Goal: Find contact information: Find contact information

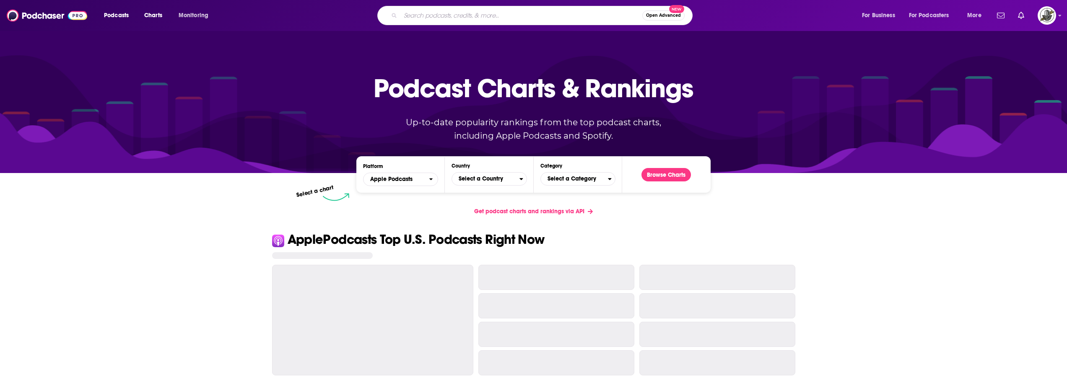
click at [534, 19] on input "Search podcasts, credits, & more..." at bounding box center [521, 15] width 242 height 13
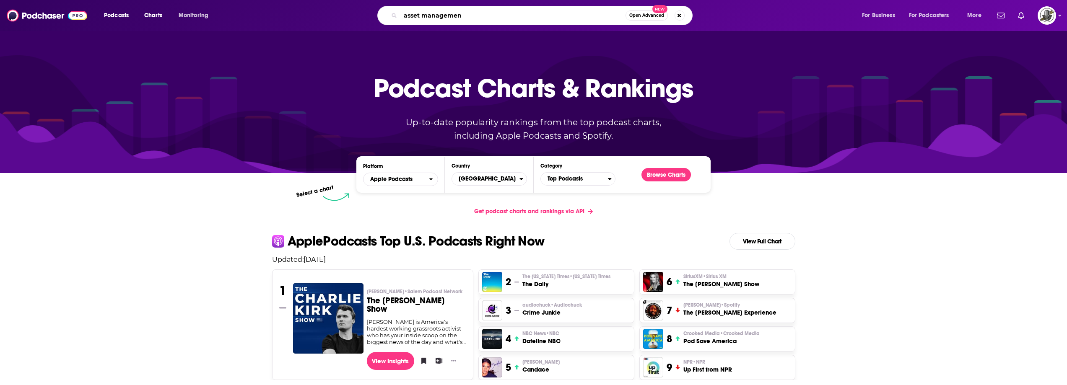
type input "asset management"
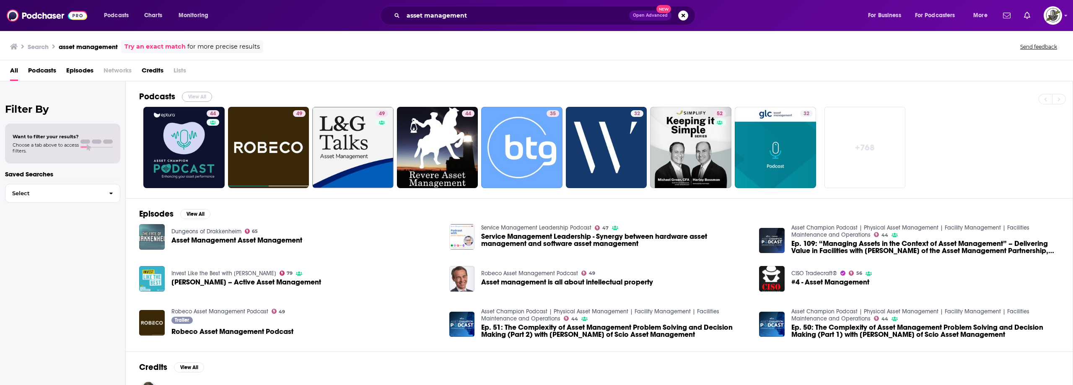
click at [195, 98] on button "View All" at bounding box center [197, 97] width 30 height 10
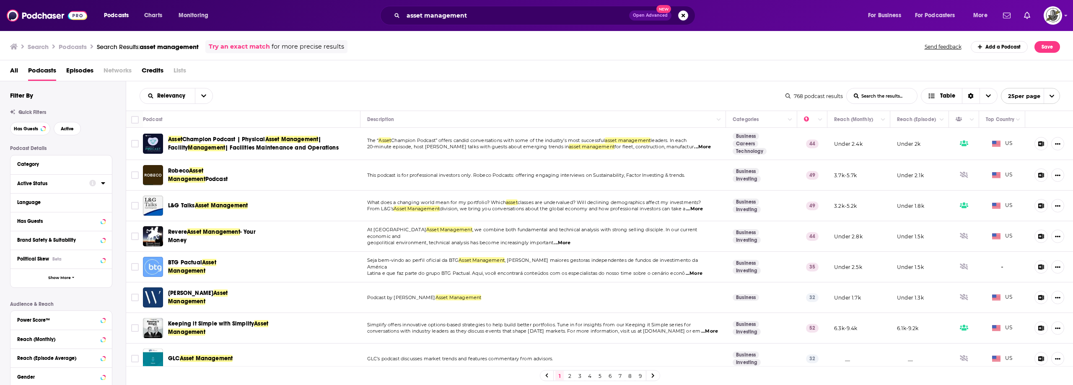
click at [101, 185] on div at bounding box center [97, 183] width 16 height 10
click at [101, 182] on div at bounding box center [97, 183] width 16 height 10
click at [103, 202] on icon at bounding box center [103, 202] width 4 height 2
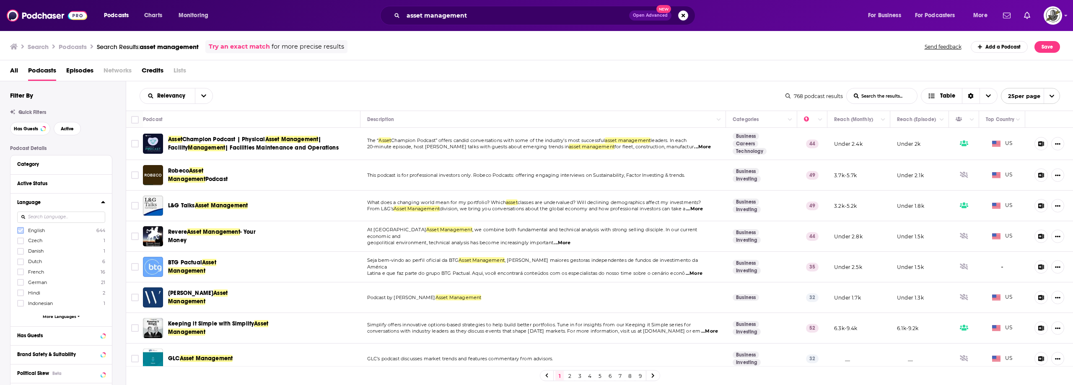
click at [22, 231] on icon at bounding box center [20, 230] width 5 height 5
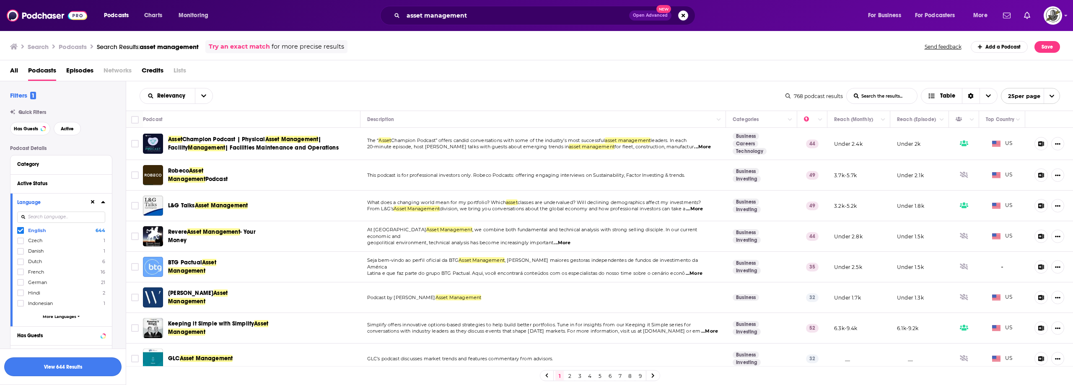
click at [74, 365] on button "View 644 Results" at bounding box center [62, 367] width 117 height 19
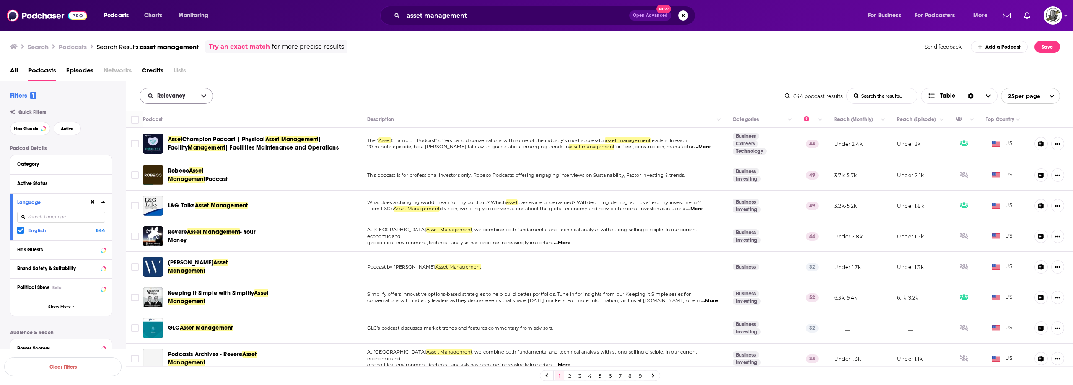
click at [204, 95] on icon "open menu" at bounding box center [203, 96] width 5 height 6
click at [184, 166] on span "Power Score" at bounding box center [181, 167] width 49 height 5
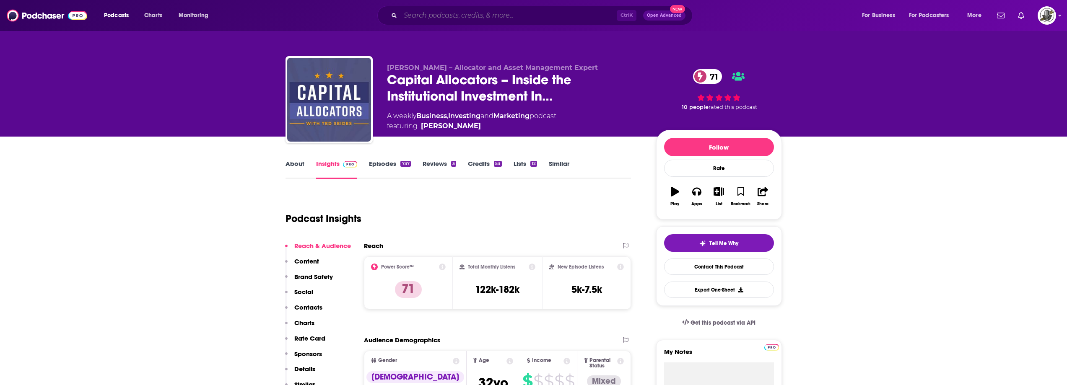
click at [497, 19] on input "Search podcasts, credits, & more..." at bounding box center [508, 15] width 216 height 13
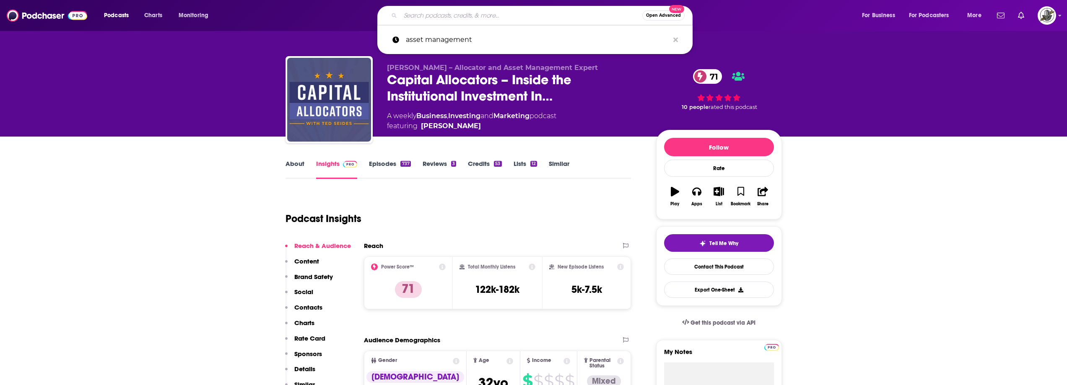
paste input "Capital Ideas Podcast"
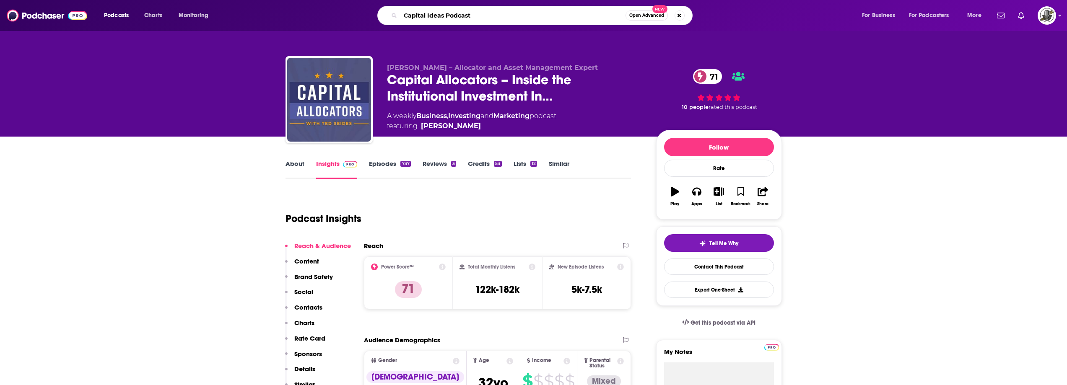
type input "Capital Ideas Podcast"
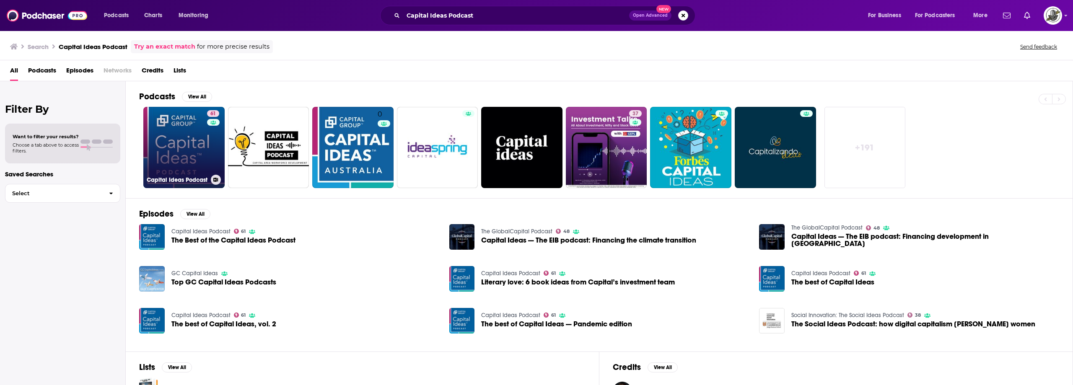
click at [204, 134] on link "61 Capital Ideas Podcast" at bounding box center [183, 147] width 81 height 81
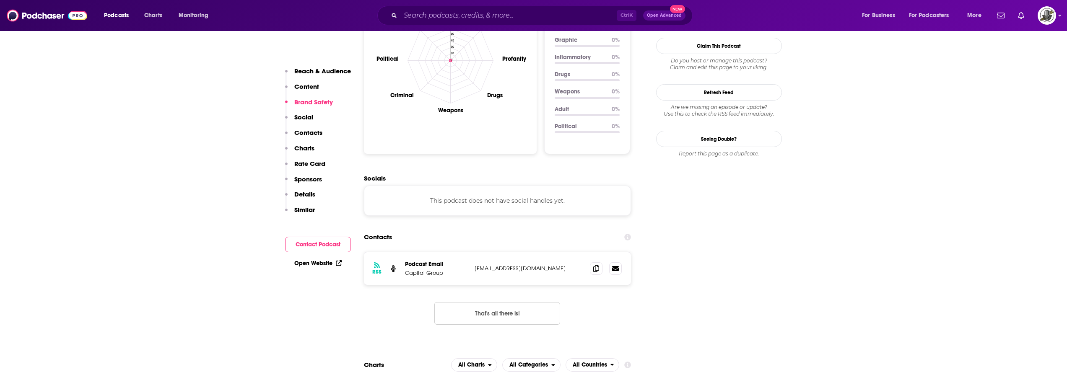
scroll to position [839, 0]
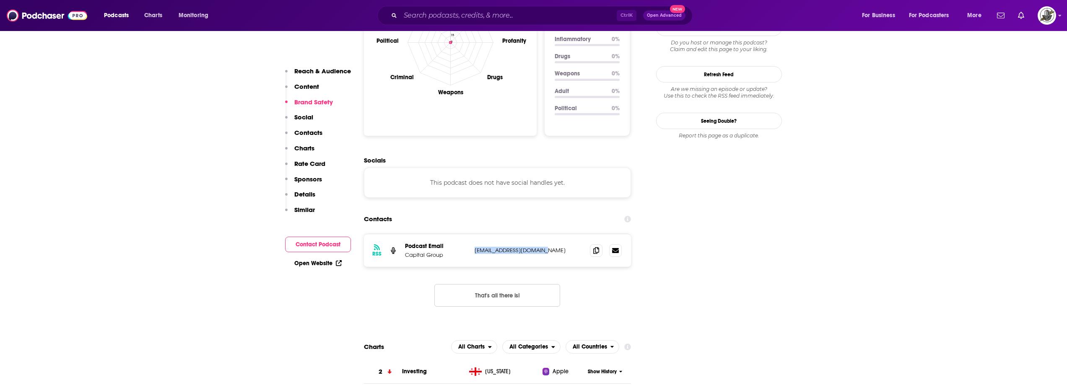
drag, startPoint x: 474, startPoint y: 205, endPoint x: 553, endPoint y: 198, distance: 79.1
click at [553, 247] on p "CI_Podcast@capgroup.com" at bounding box center [529, 250] width 109 height 7
copy p "CI_Podcast@capgroup.com"
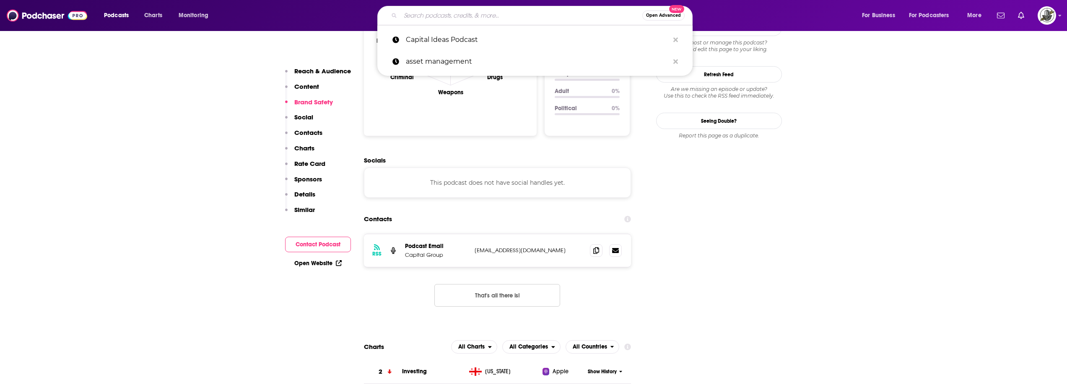
click at [568, 22] on input "Search podcasts, credits, & more..." at bounding box center [521, 15] width 242 height 13
paste input "Risk Parity Radio"
type input "Risk Parity Radio"
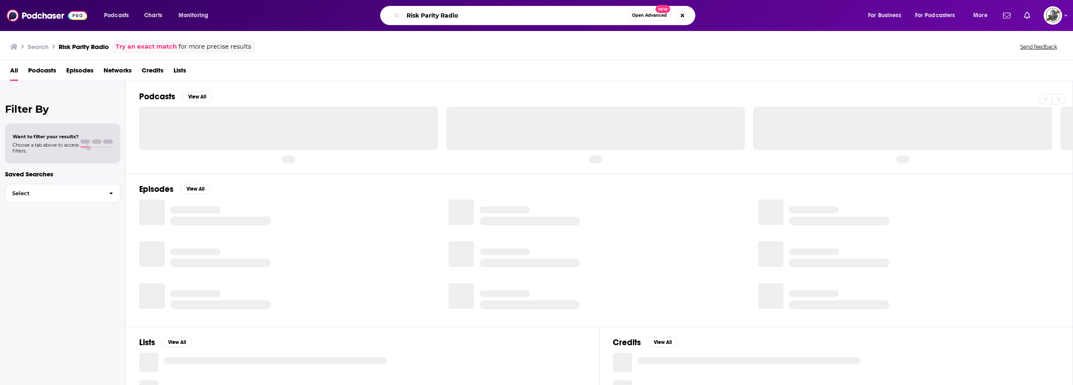
click at [499, 13] on input "Risk Parity Radio" at bounding box center [515, 15] width 225 height 13
click at [491, 14] on input "Risk Parity Radio" at bounding box center [515, 15] width 225 height 13
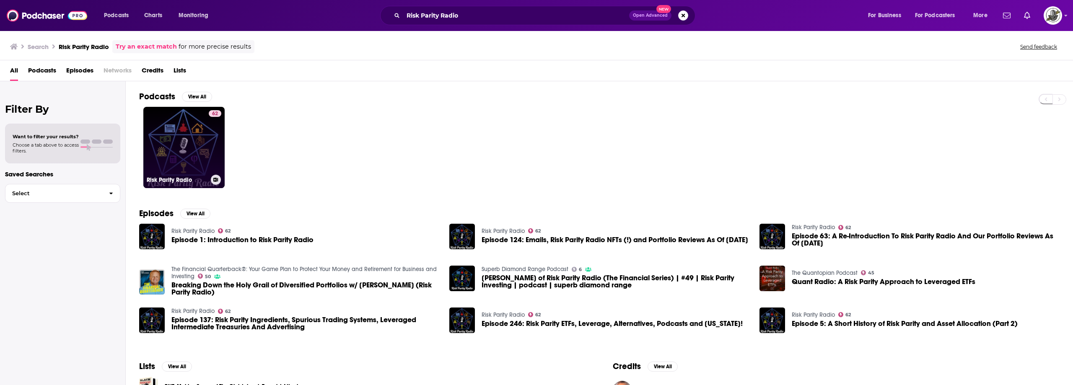
click at [214, 156] on div "62" at bounding box center [215, 142] width 13 height 65
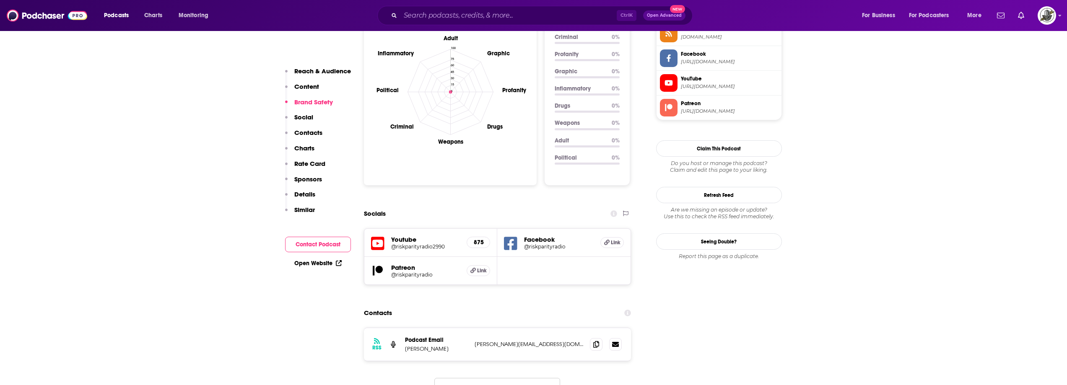
scroll to position [922, 0]
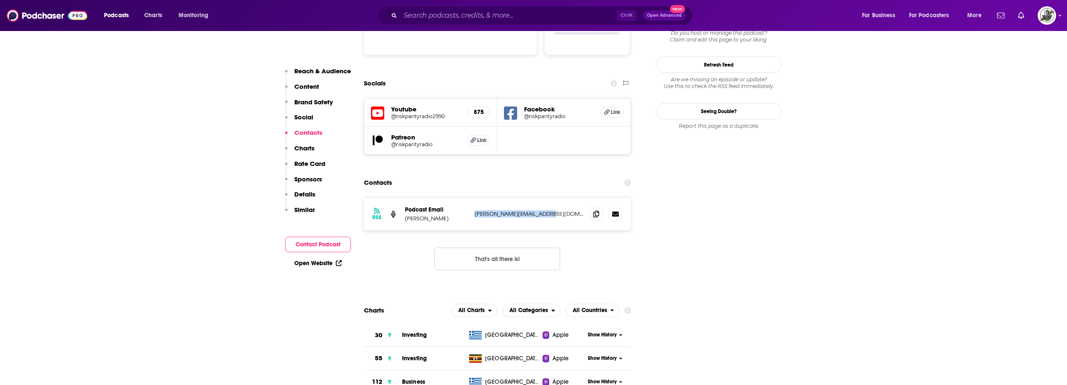
drag, startPoint x: 469, startPoint y: 173, endPoint x: 545, endPoint y: 173, distance: 76.7
click at [545, 198] on div "RSS Podcast Email [PERSON_NAME] [PERSON_NAME][EMAIL_ADDRESS][DOMAIN_NAME] [PERS…" at bounding box center [498, 214] width 268 height 33
copy div "[PERSON_NAME][EMAIL_ADDRESS][DOMAIN_NAME]"
click at [501, 175] on div "Contacts" at bounding box center [498, 183] width 268 height 16
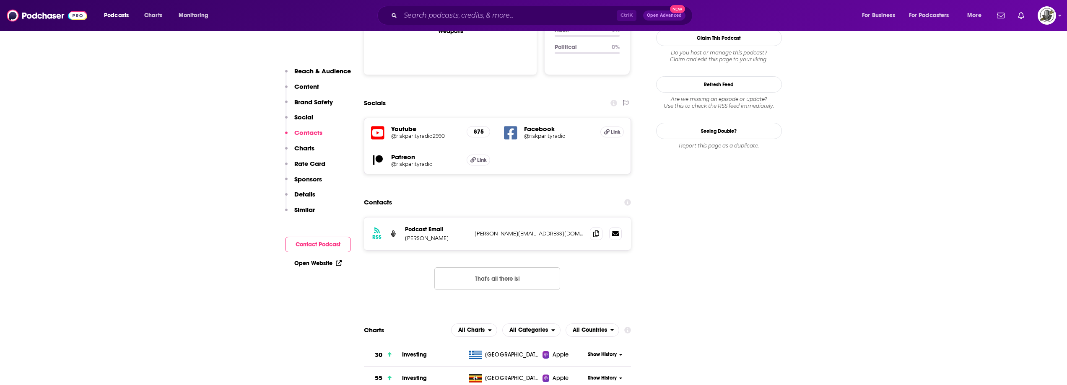
scroll to position [839, 0]
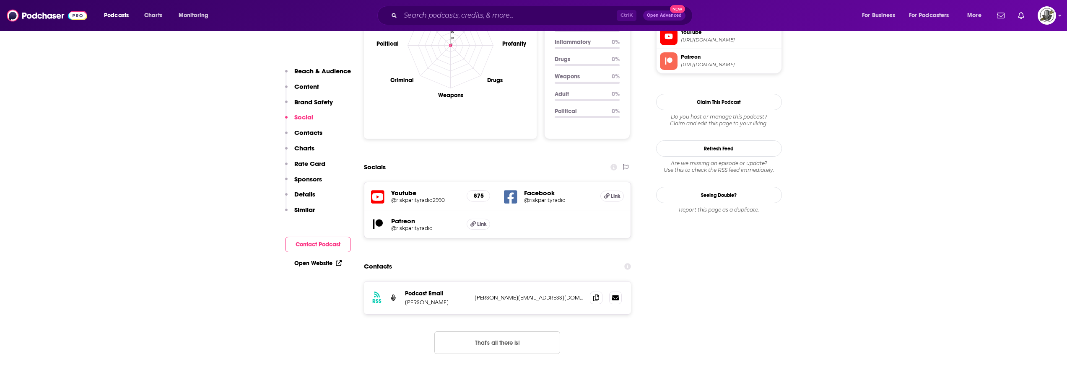
click at [513, 190] on icon at bounding box center [510, 196] width 13 height 13
click at [583, 11] on input "Search podcasts, credits, & more..." at bounding box center [508, 15] width 216 height 13
paste input "Flirting with Models"
type input "Flirting with Models"
